Goal: Task Accomplishment & Management: Use online tool/utility

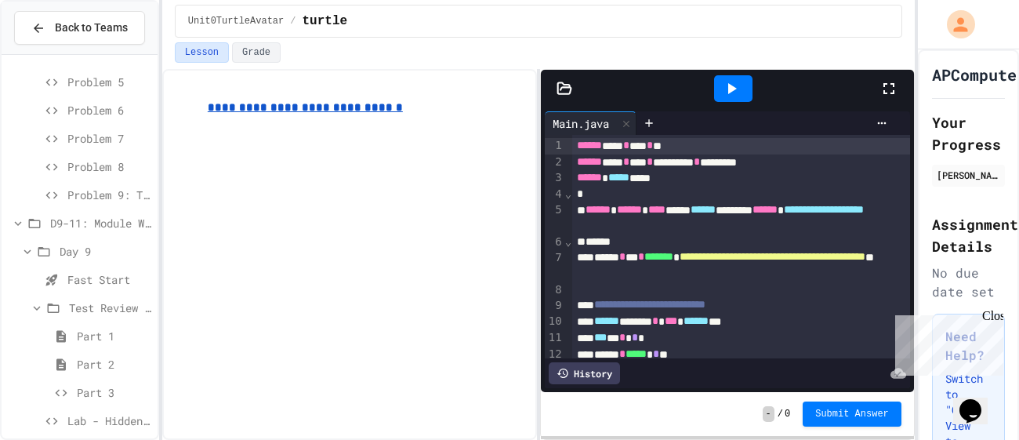
scroll to position [1841, 0]
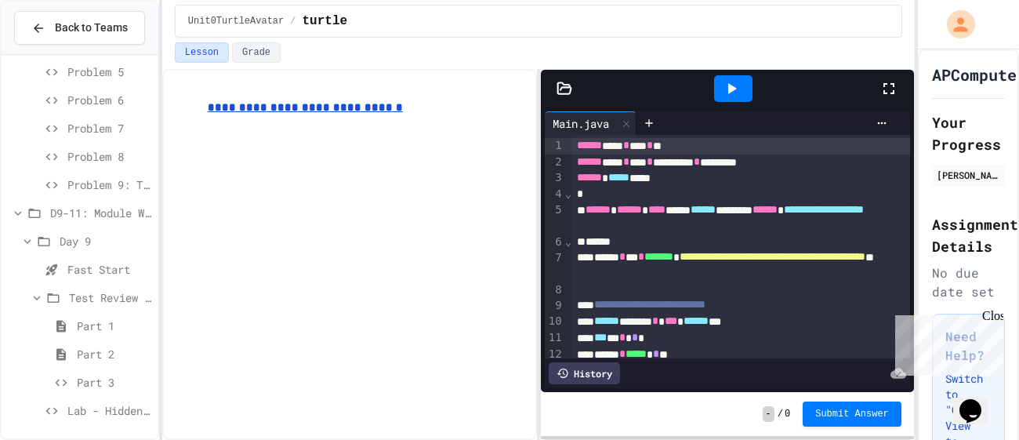
click at [186, 182] on div "**********" at bounding box center [349, 254] width 375 height 371
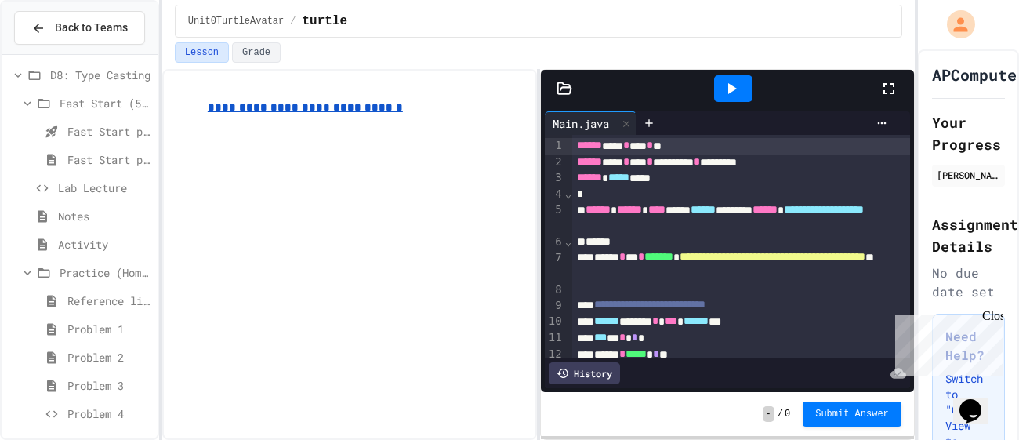
scroll to position [1446, 0]
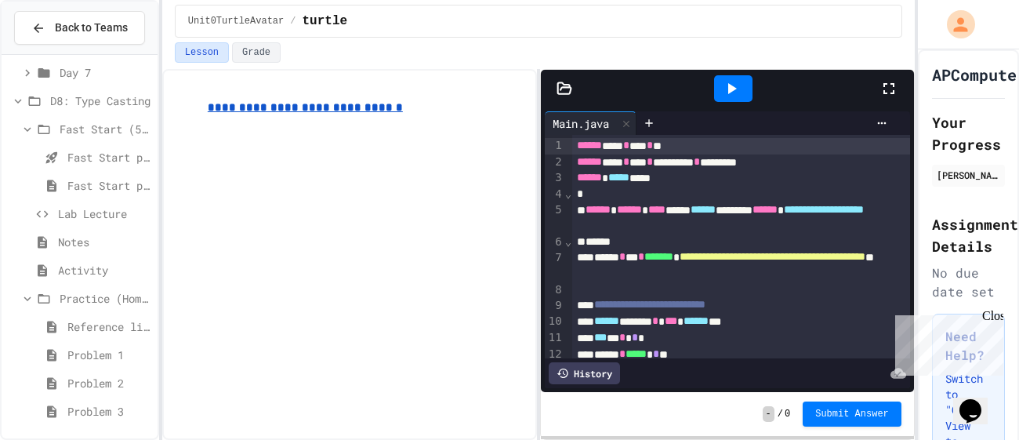
click at [29, 298] on icon at bounding box center [27, 299] width 14 height 14
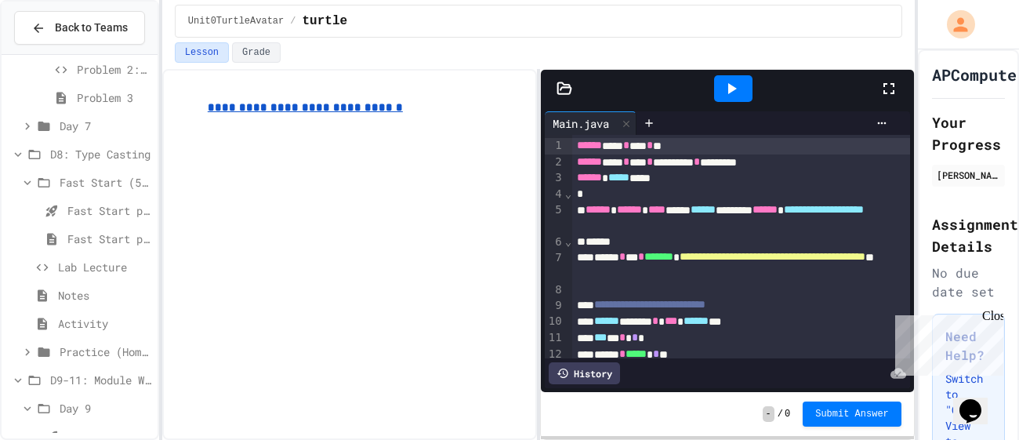
scroll to position [1388, 0]
click at [21, 350] on icon at bounding box center [27, 356] width 14 height 14
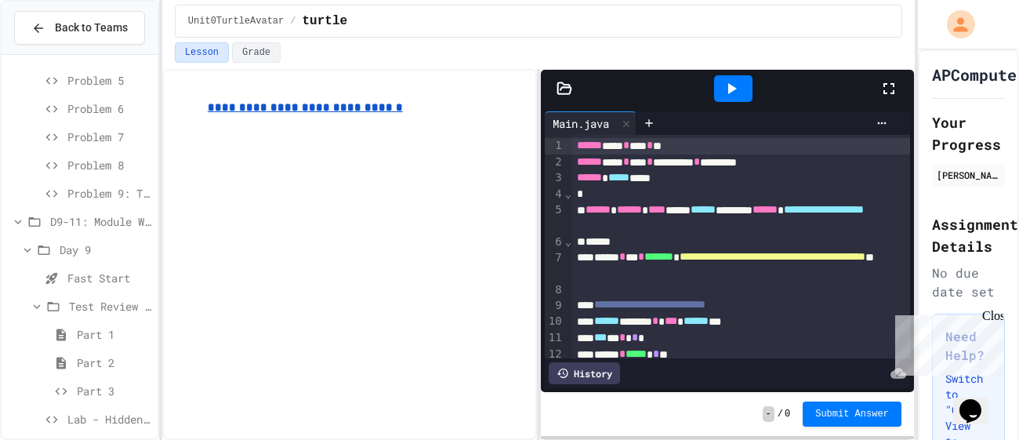
scroll to position [1841, 0]
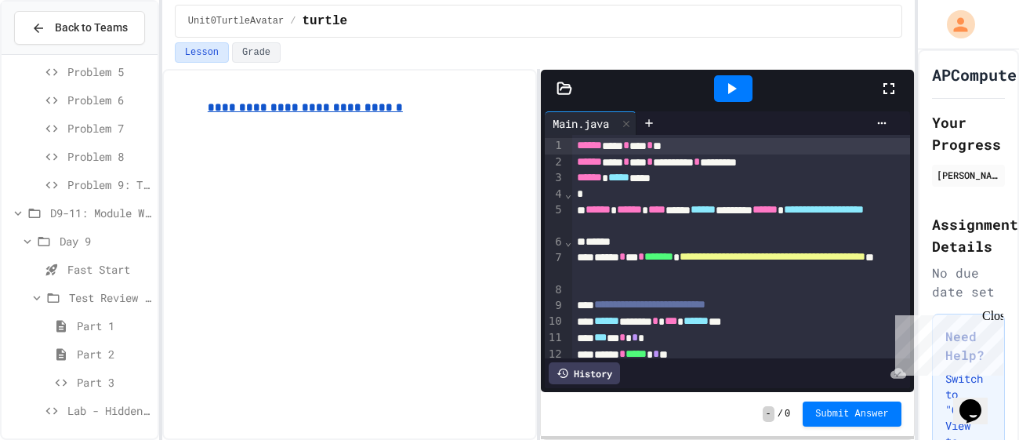
click at [100, 416] on span "Lab - Hidden Figures: Launch Weight Calculator" at bounding box center [109, 410] width 84 height 16
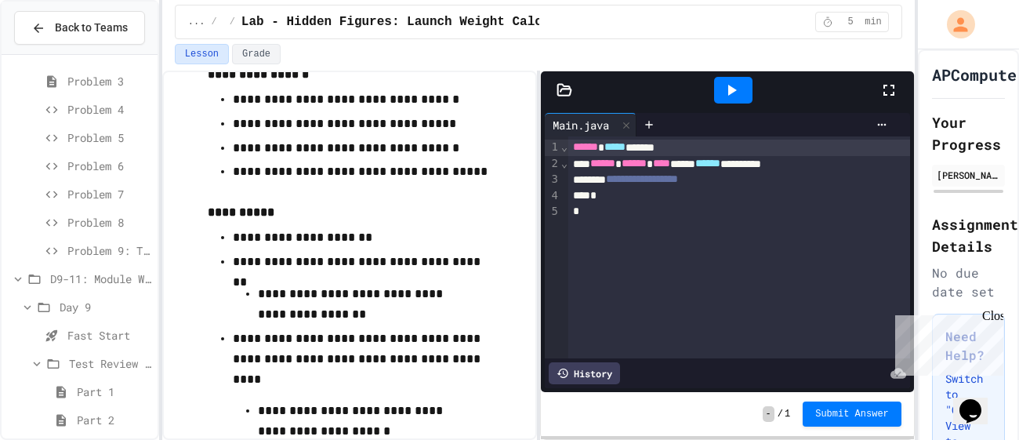
scroll to position [1773, 0]
click at [102, 146] on span "Problem 5" at bounding box center [109, 140] width 84 height 16
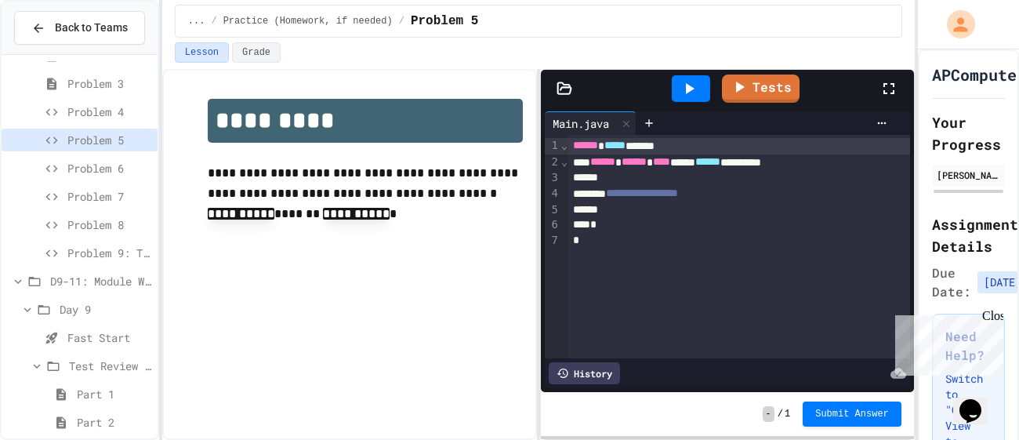
click at [71, 167] on span "Problem 6" at bounding box center [109, 168] width 84 height 16
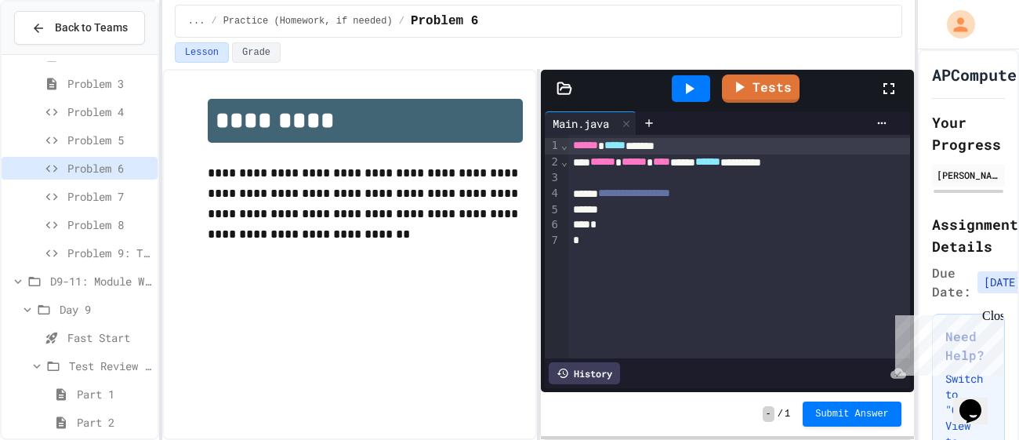
click at [103, 133] on span "Problem 5" at bounding box center [109, 140] width 84 height 16
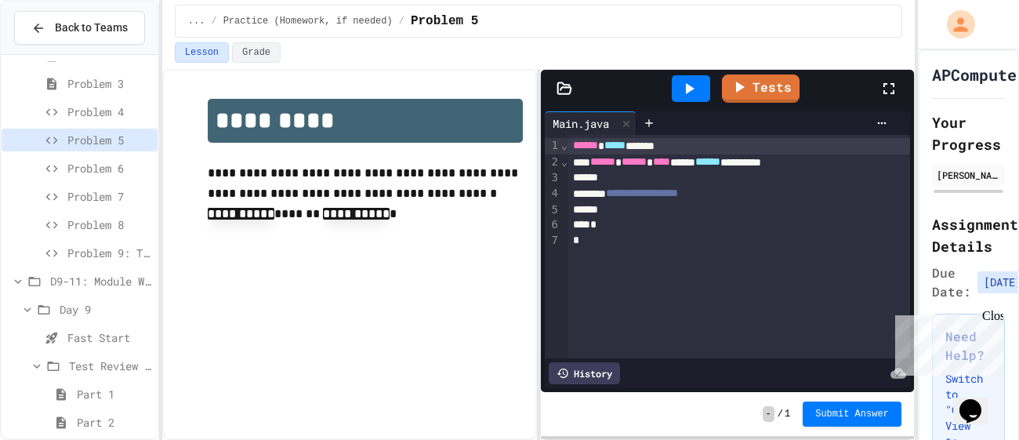
click at [698, 178] on div at bounding box center [739, 178] width 342 height 16
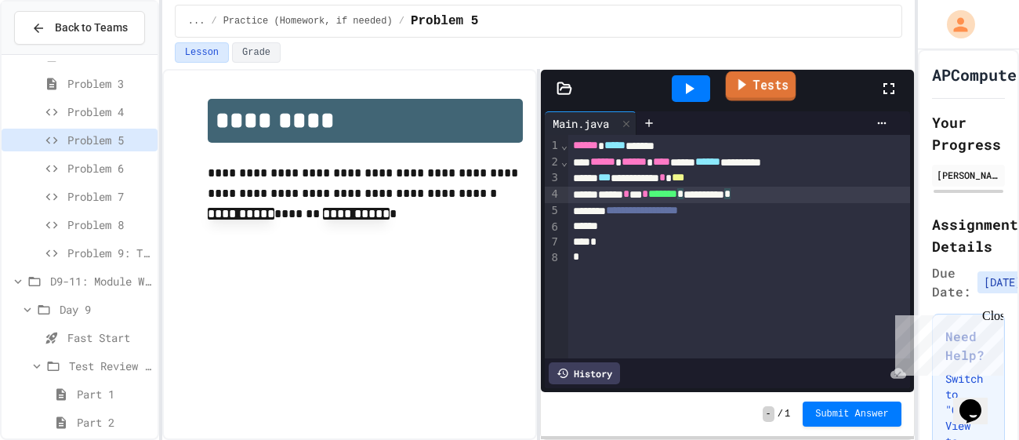
click at [777, 97] on link "Tests" at bounding box center [761, 86] width 71 height 30
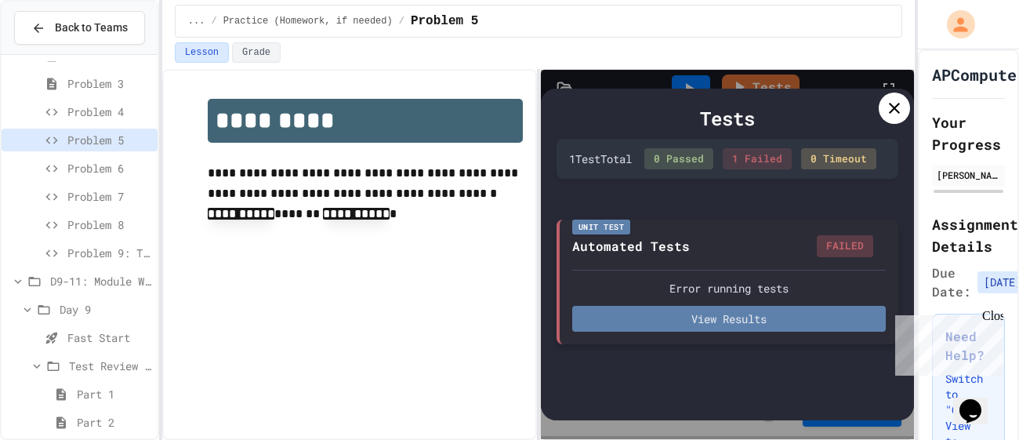
click at [776, 332] on button "View Results" at bounding box center [729, 319] width 314 height 26
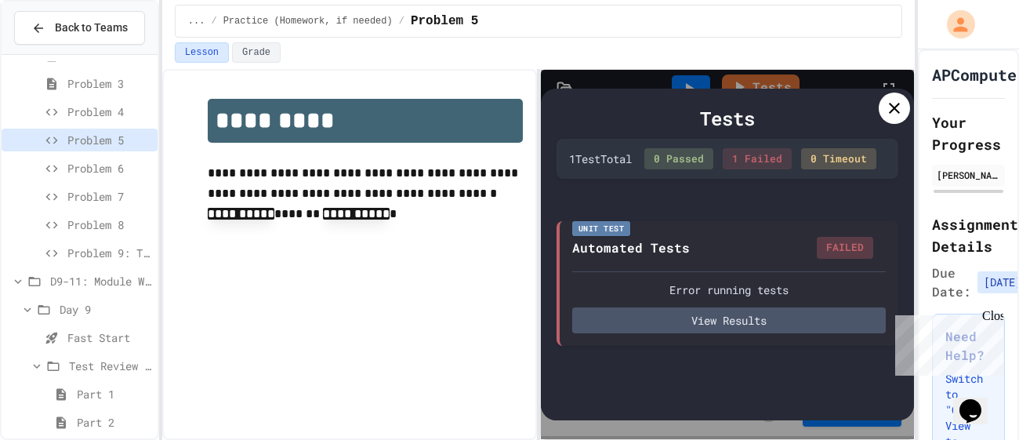
click at [887, 103] on icon at bounding box center [894, 108] width 19 height 19
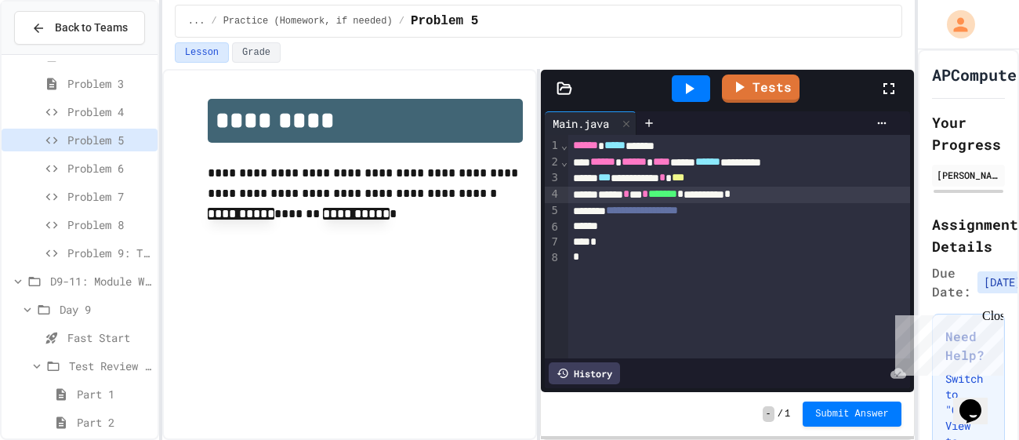
click at [782, 182] on div "**********" at bounding box center [739, 178] width 342 height 16
click at [814, 198] on div "**********" at bounding box center [739, 195] width 342 height 16
click at [769, 87] on link "Tests" at bounding box center [760, 86] width 71 height 30
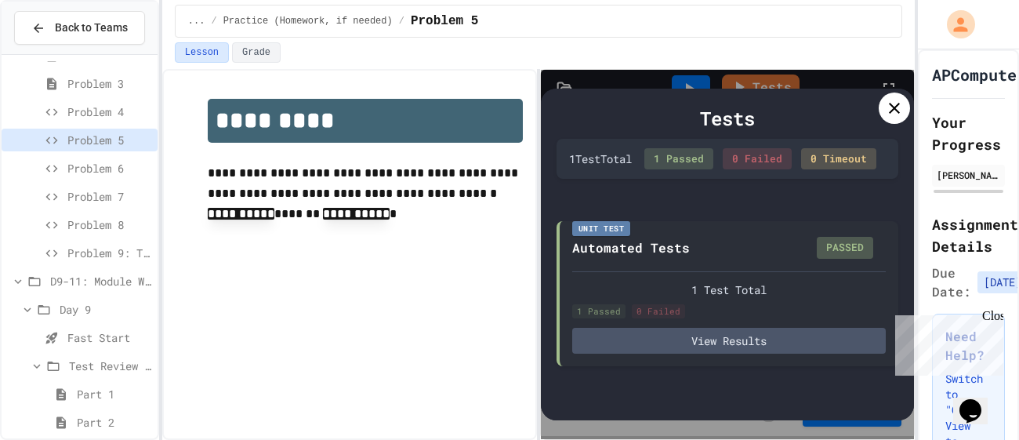
click at [897, 109] on icon at bounding box center [894, 108] width 19 height 19
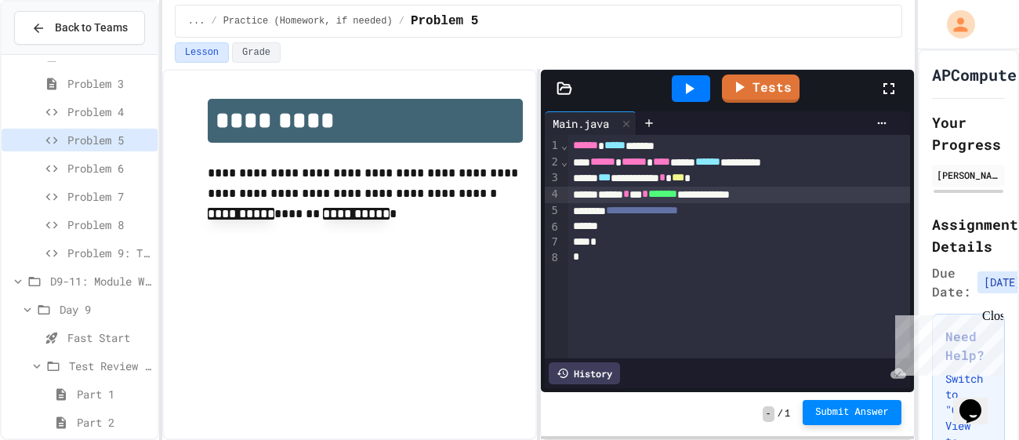
click at [840, 406] on span "Submit Answer" at bounding box center [852, 412] width 74 height 13
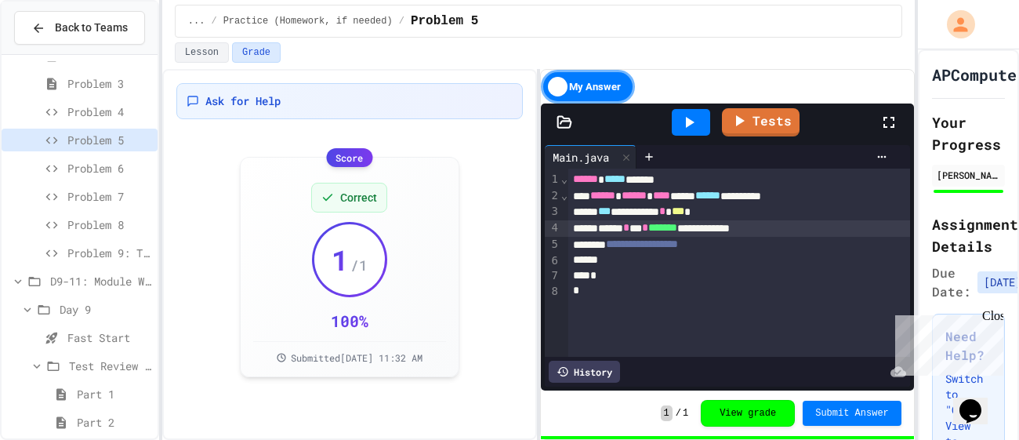
click at [112, 176] on div "Problem 6" at bounding box center [80, 168] width 156 height 23
